Goal: Transaction & Acquisition: Book appointment/travel/reservation

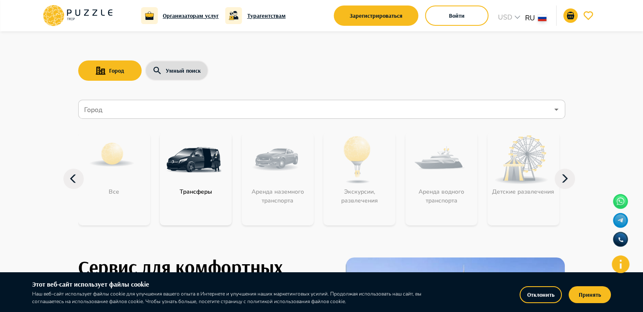
click at [204, 154] on img "category-get_transfer" at bounding box center [193, 159] width 55 height 55
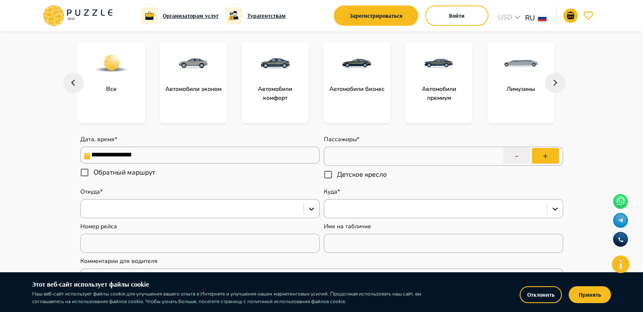
scroll to position [169, 0]
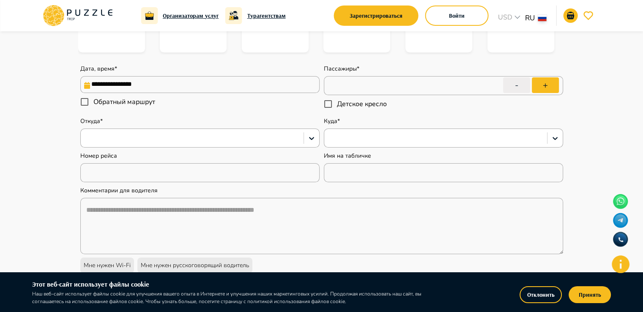
type textarea "*"
click at [211, 137] on div at bounding box center [192, 138] width 214 height 11
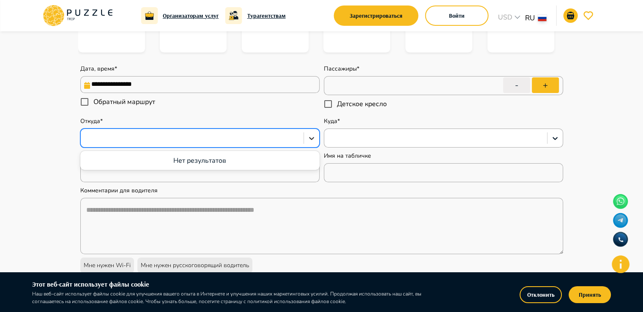
click at [312, 135] on icon at bounding box center [312, 138] width 8 height 8
click at [313, 137] on icon at bounding box center [312, 138] width 8 height 8
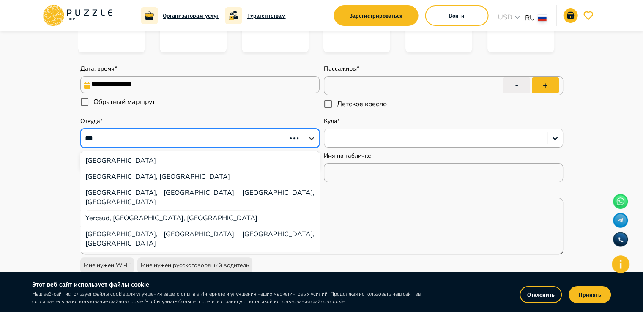
type input "****"
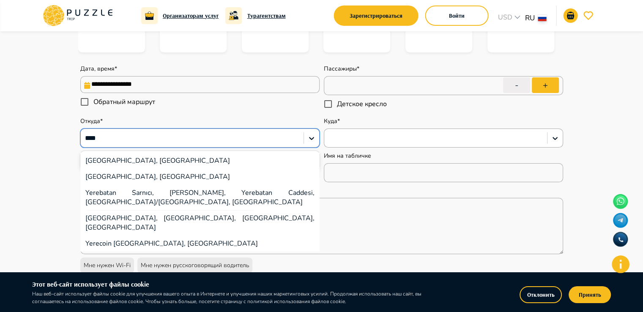
click at [149, 163] on div "[GEOGRAPHIC_DATA], [GEOGRAPHIC_DATA]" at bounding box center [199, 161] width 239 height 16
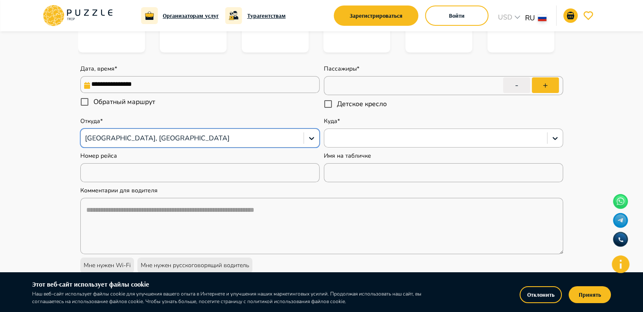
click at [446, 144] on div at bounding box center [435, 138] width 223 height 14
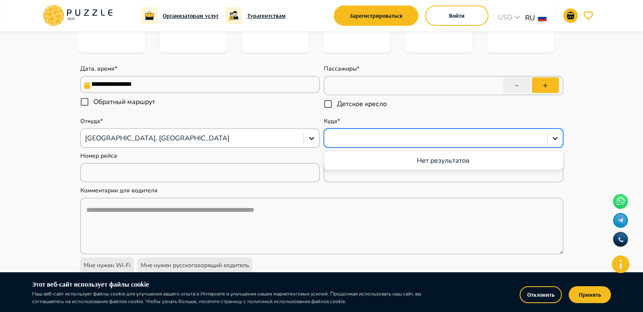
type textarea "*"
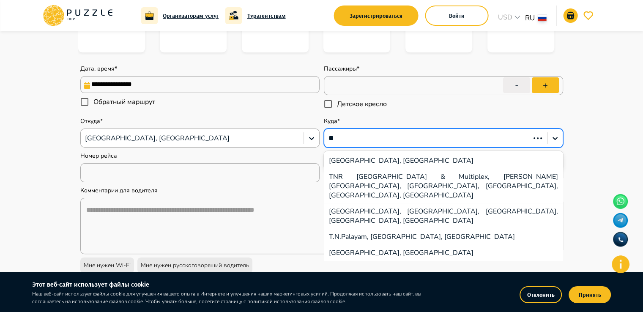
type input "***"
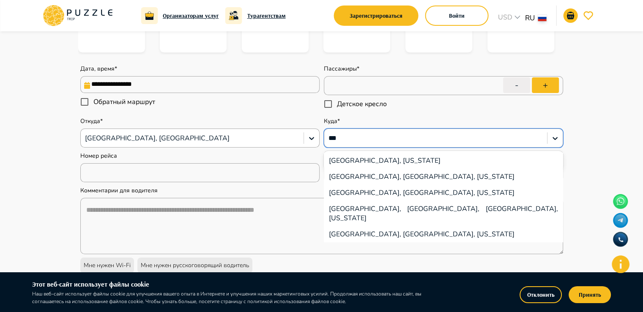
click at [364, 162] on div "[GEOGRAPHIC_DATA], [US_STATE]" at bounding box center [443, 161] width 239 height 16
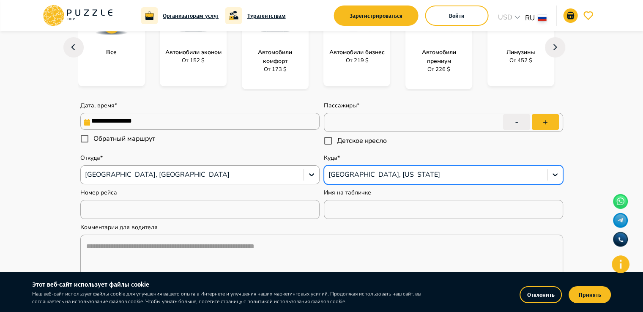
scroll to position [85, 0]
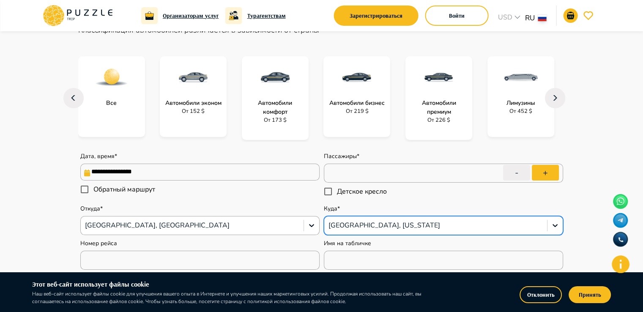
type textarea "*"
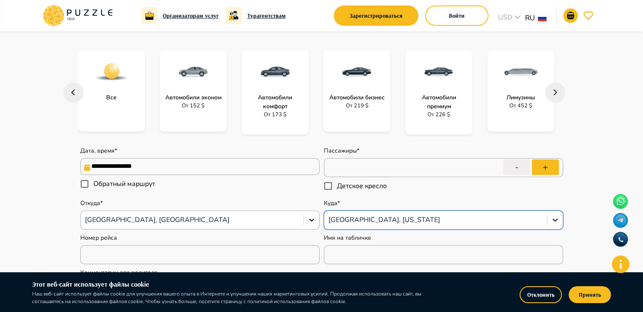
scroll to position [127, 0]
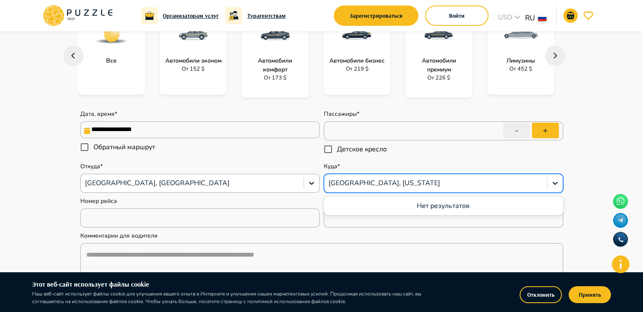
click at [394, 183] on div at bounding box center [436, 183] width 214 height 11
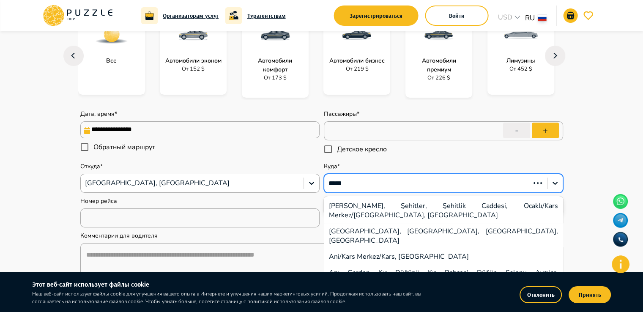
type input "******"
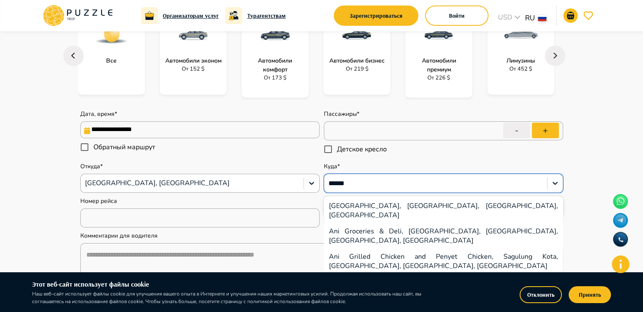
click at [405, 206] on div "[GEOGRAPHIC_DATA], [GEOGRAPHIC_DATA], [GEOGRAPHIC_DATA], [GEOGRAPHIC_DATA]" at bounding box center [443, 210] width 239 height 25
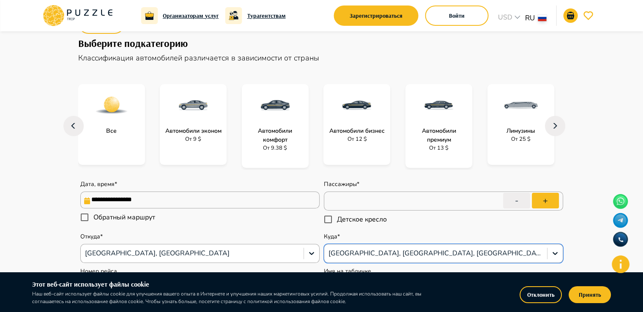
scroll to position [42, 0]
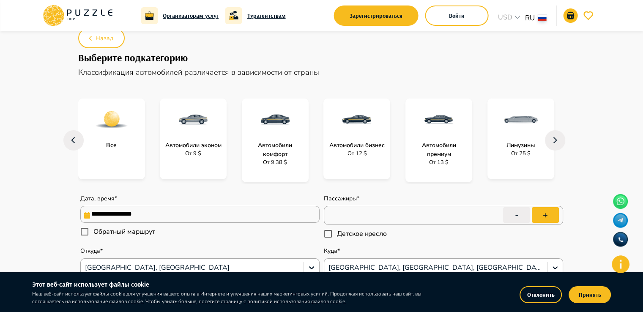
click at [359, 154] on p "От 12 $" at bounding box center [356, 154] width 19 height 8
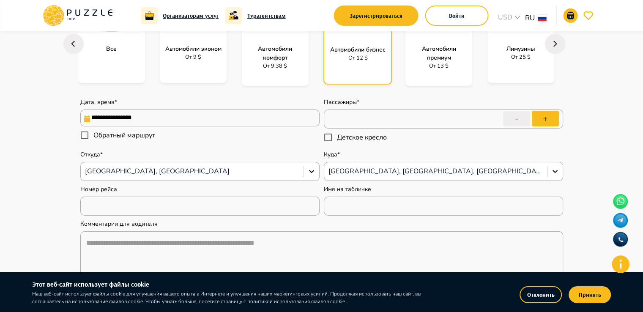
scroll to position [169, 0]
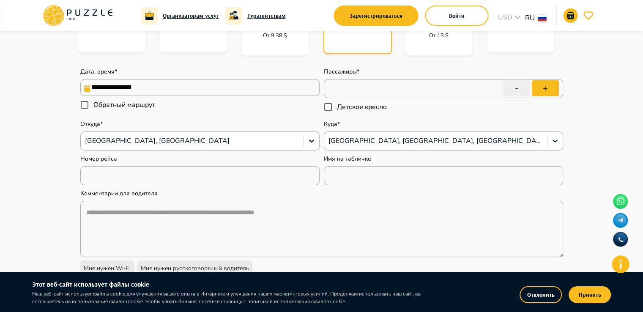
type textarea "*"
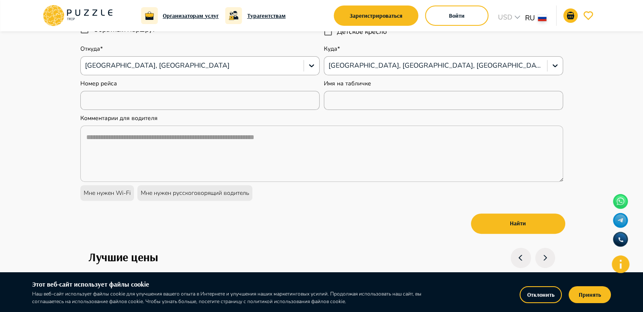
scroll to position [0, 0]
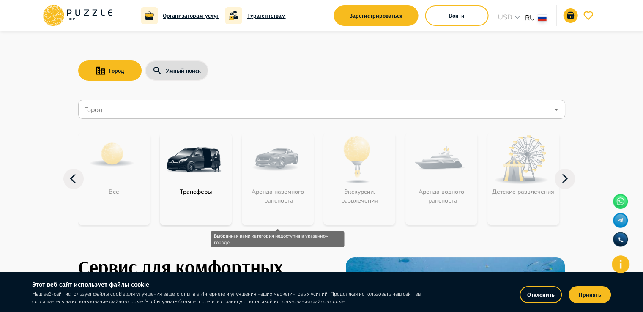
click at [296, 161] on div "Аренда наземного транспорта" at bounding box center [278, 178] width 72 height 93
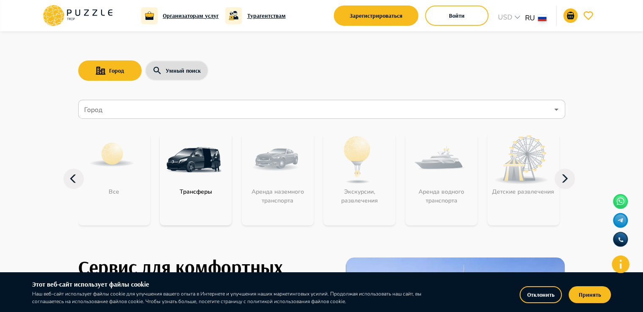
click at [565, 183] on icon at bounding box center [565, 179] width 20 height 20
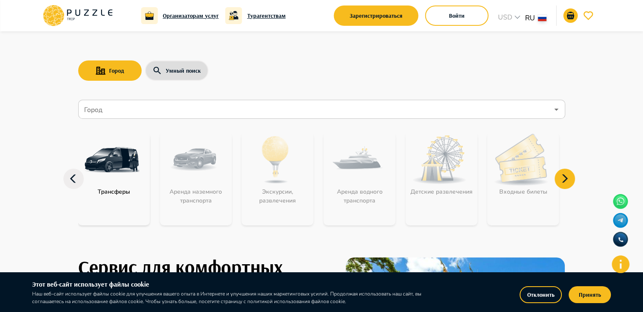
click at [565, 183] on icon at bounding box center [565, 179] width 20 height 20
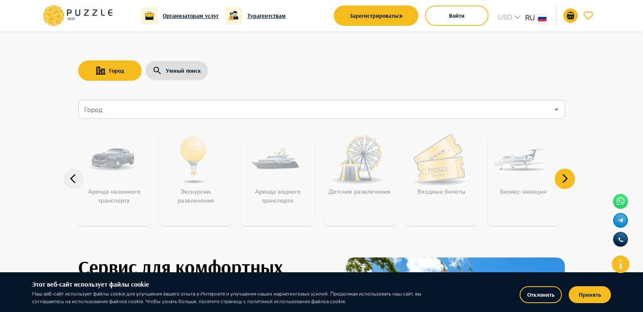
click at [565, 183] on icon at bounding box center [565, 179] width 20 height 20
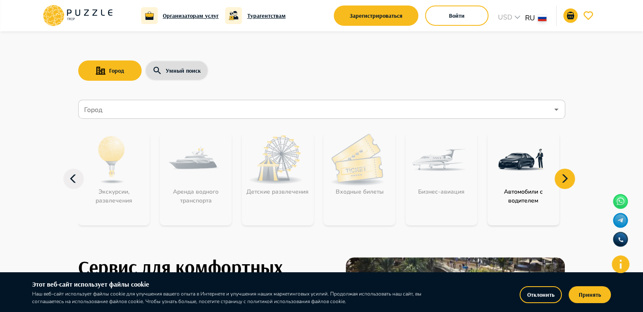
click at [565, 183] on icon at bounding box center [565, 179] width 20 height 20
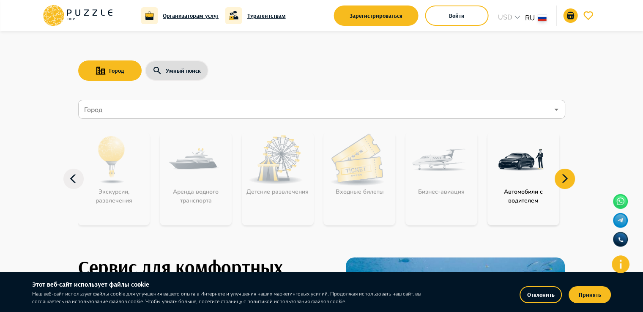
click at [527, 159] on img "category-get_transfer_cwd" at bounding box center [521, 159] width 55 height 55
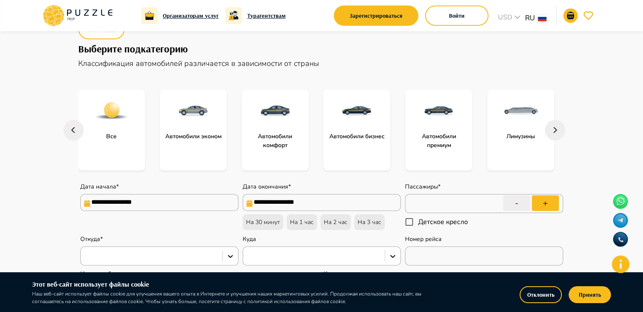
scroll to position [85, 0]
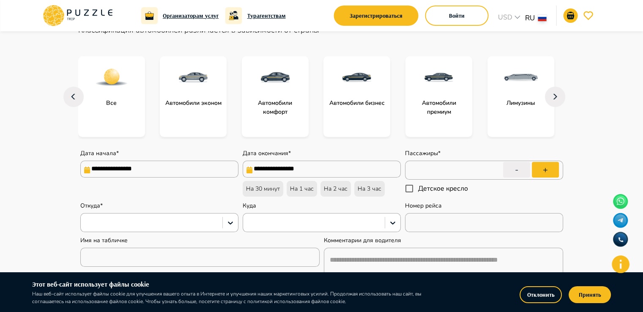
click at [285, 99] on p "Автомобили комфорт" at bounding box center [275, 108] width 67 height 18
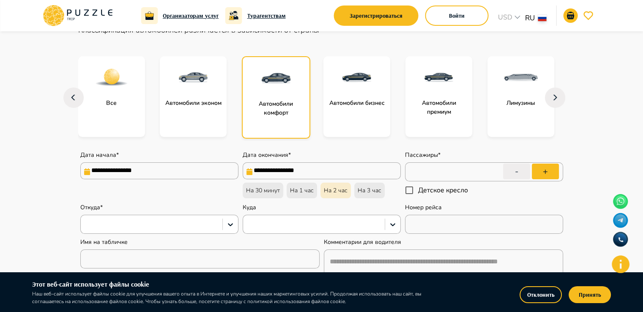
type textarea "*"
click at [336, 194] on p "На 2 час" at bounding box center [336, 190] width 24 height 9
type input "**********"
type textarea "*"
click at [212, 230] on div at bounding box center [151, 224] width 133 height 11
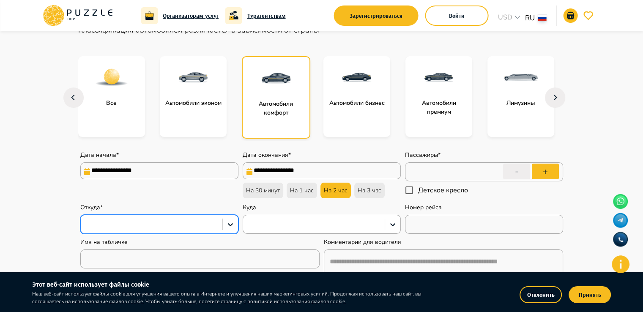
click at [212, 230] on div at bounding box center [151, 224] width 133 height 11
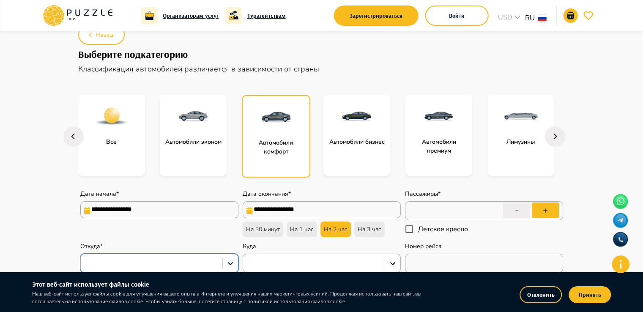
scroll to position [0, 0]
